Goal: Register for event/course

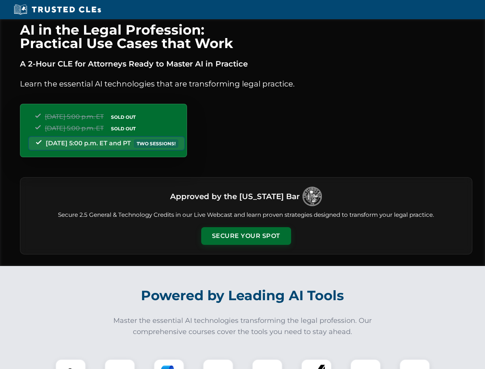
click at [246, 236] on button "Secure Your Spot" at bounding box center [246, 236] width 90 height 18
click at [71, 364] on img at bounding box center [71, 374] width 22 height 22
